Goal: Task Accomplishment & Management: Manage account settings

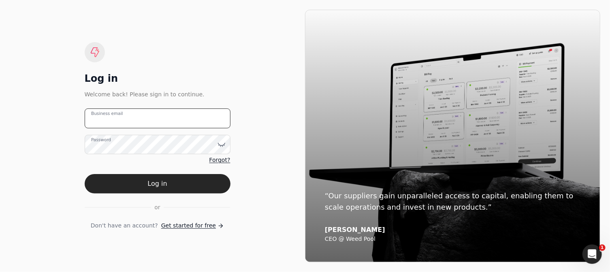
click at [138, 121] on email "Business email" at bounding box center [158, 119] width 146 height 20
type email "[EMAIL_ADDRESS][DOMAIN_NAME]"
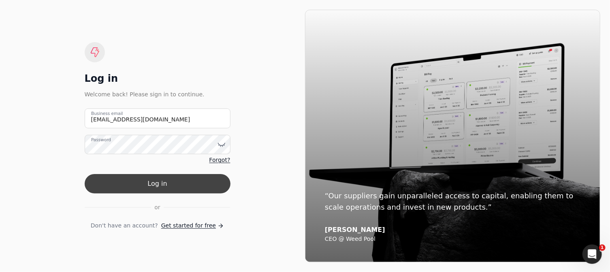
click at [153, 185] on button "Log in" at bounding box center [158, 183] width 146 height 19
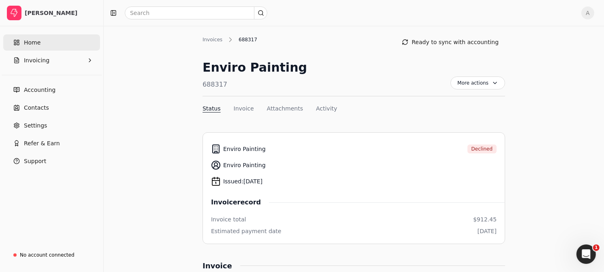
click at [38, 45] on span "Home" at bounding box center [32, 42] width 17 height 9
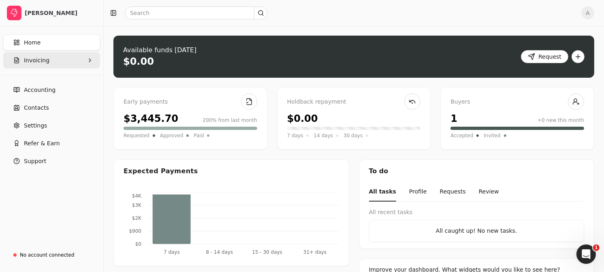
click at [45, 63] on span "Invoicing" at bounding box center [37, 60] width 26 height 9
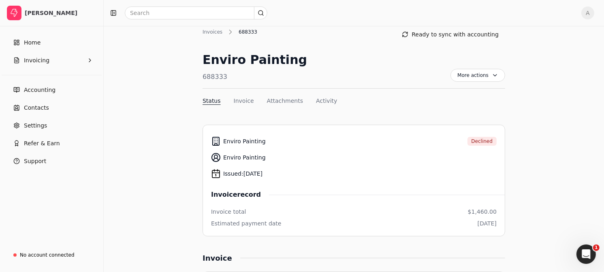
scroll to position [6, 0]
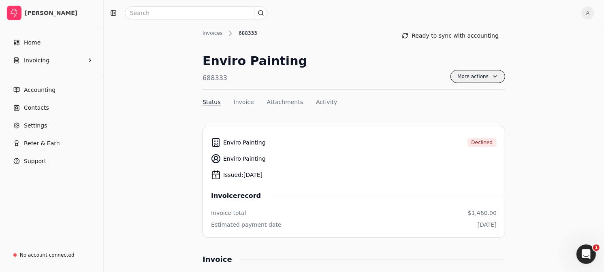
click at [478, 76] on span "More actions" at bounding box center [477, 76] width 55 height 13
click at [30, 44] on span "Home" at bounding box center [32, 42] width 17 height 9
